Goal: Consume media (video, audio)

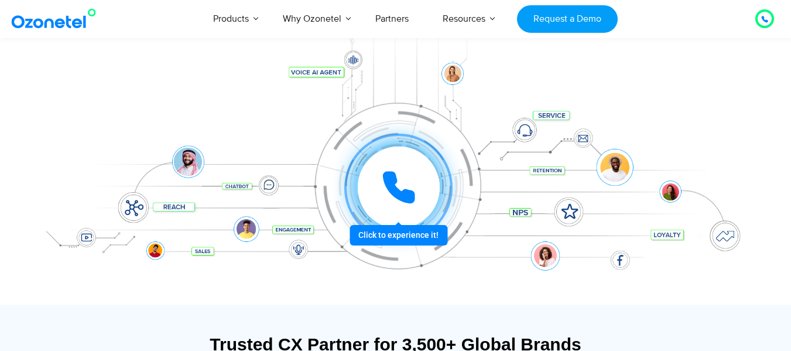
click at [412, 199] on icon at bounding box center [398, 187] width 29 height 29
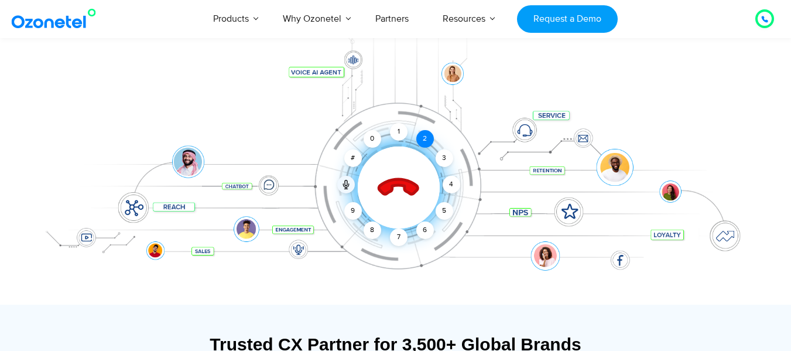
click at [421, 143] on div "2" at bounding box center [426, 139] width 18 height 18
click at [397, 240] on div "7" at bounding box center [399, 237] width 18 height 18
click at [346, 187] on icon at bounding box center [345, 186] width 5 height 4
click at [398, 175] on icon at bounding box center [399, 188] width 50 height 50
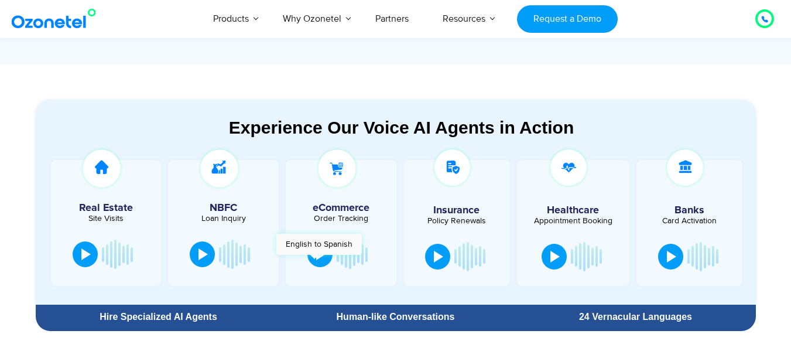
scroll to position [592, 0]
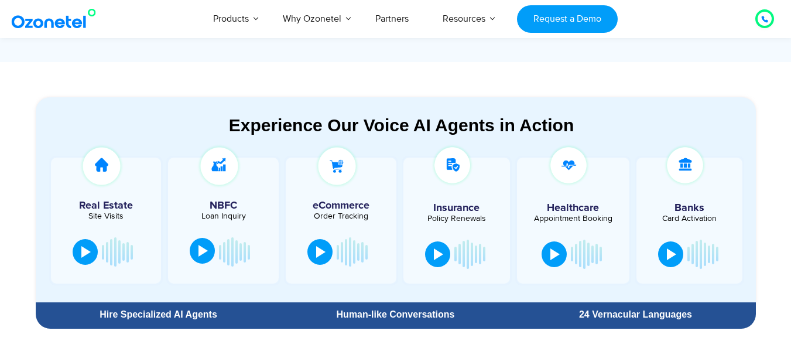
click at [194, 250] on button at bounding box center [202, 251] width 25 height 26
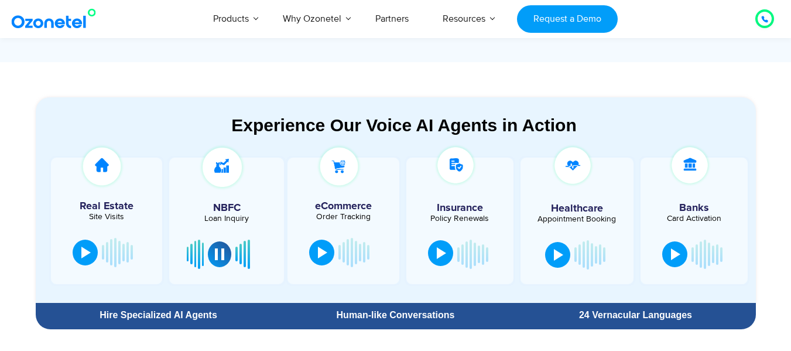
click at [438, 254] on div at bounding box center [441, 253] width 9 height 12
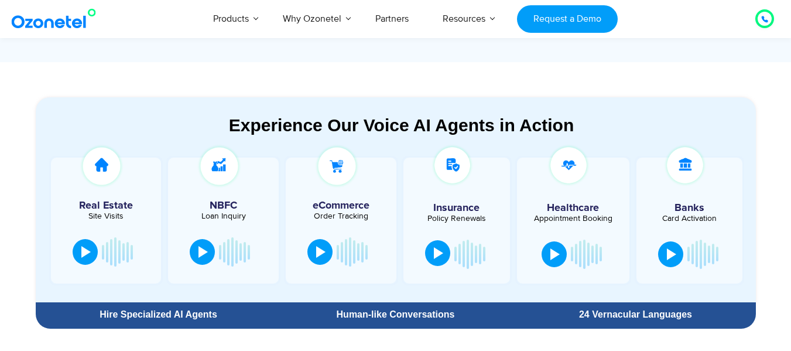
click at [438, 254] on div at bounding box center [438, 253] width 9 height 12
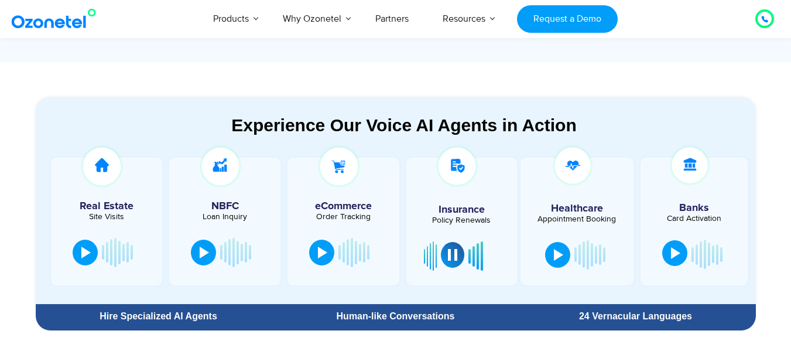
click at [667, 255] on button at bounding box center [675, 253] width 25 height 26
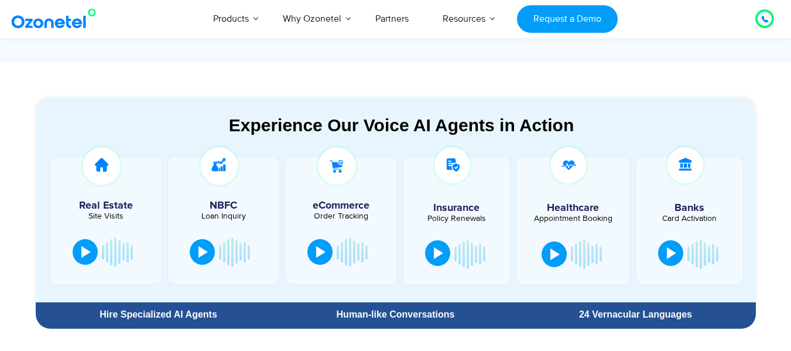
click at [667, 255] on div at bounding box center [671, 253] width 9 height 12
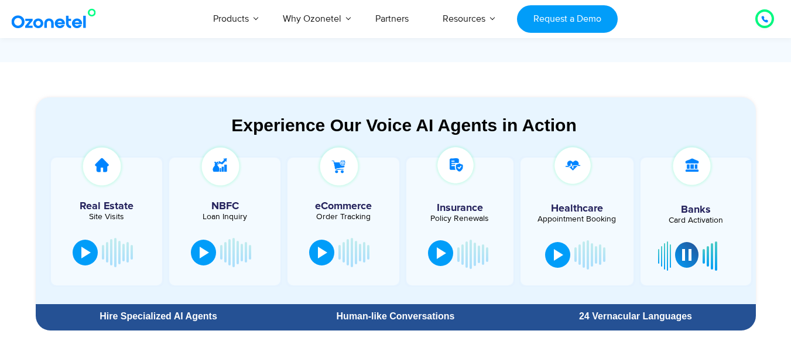
click at [684, 260] on div at bounding box center [686, 255] width 9 height 12
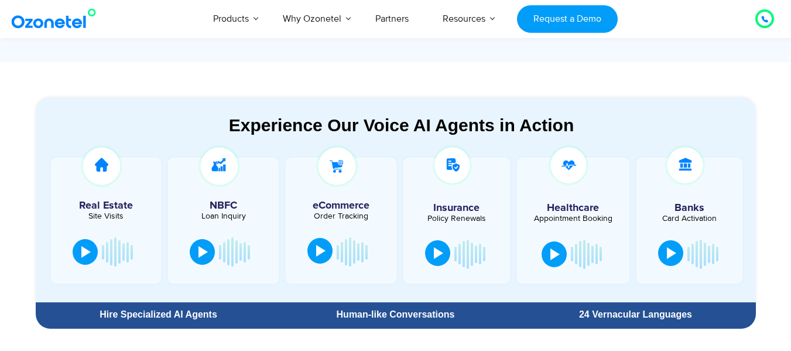
click at [319, 251] on div at bounding box center [320, 251] width 9 height 12
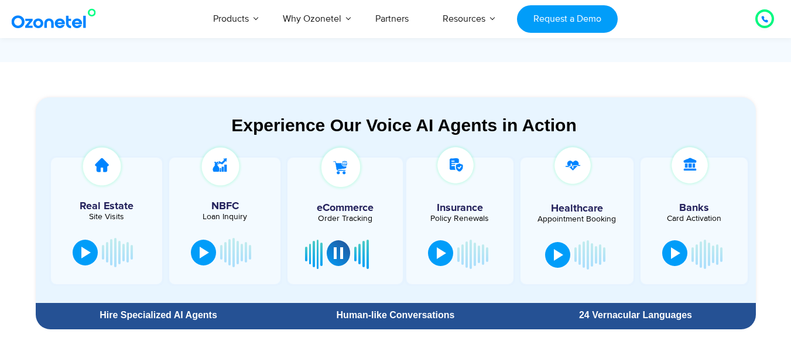
click at [340, 254] on div at bounding box center [338, 253] width 9 height 12
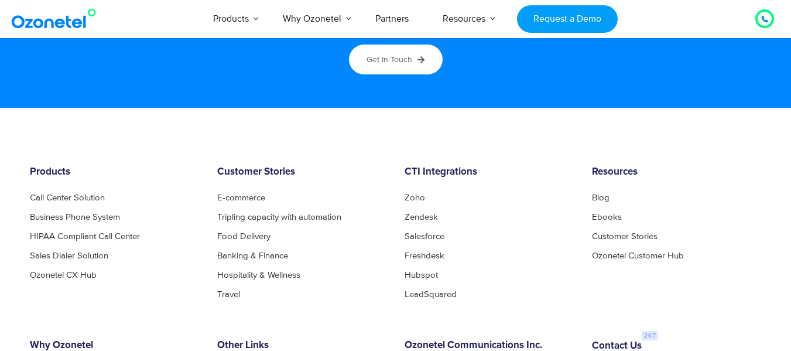
scroll to position [6299, 0]
